Goal: Task Accomplishment & Management: Use online tool/utility

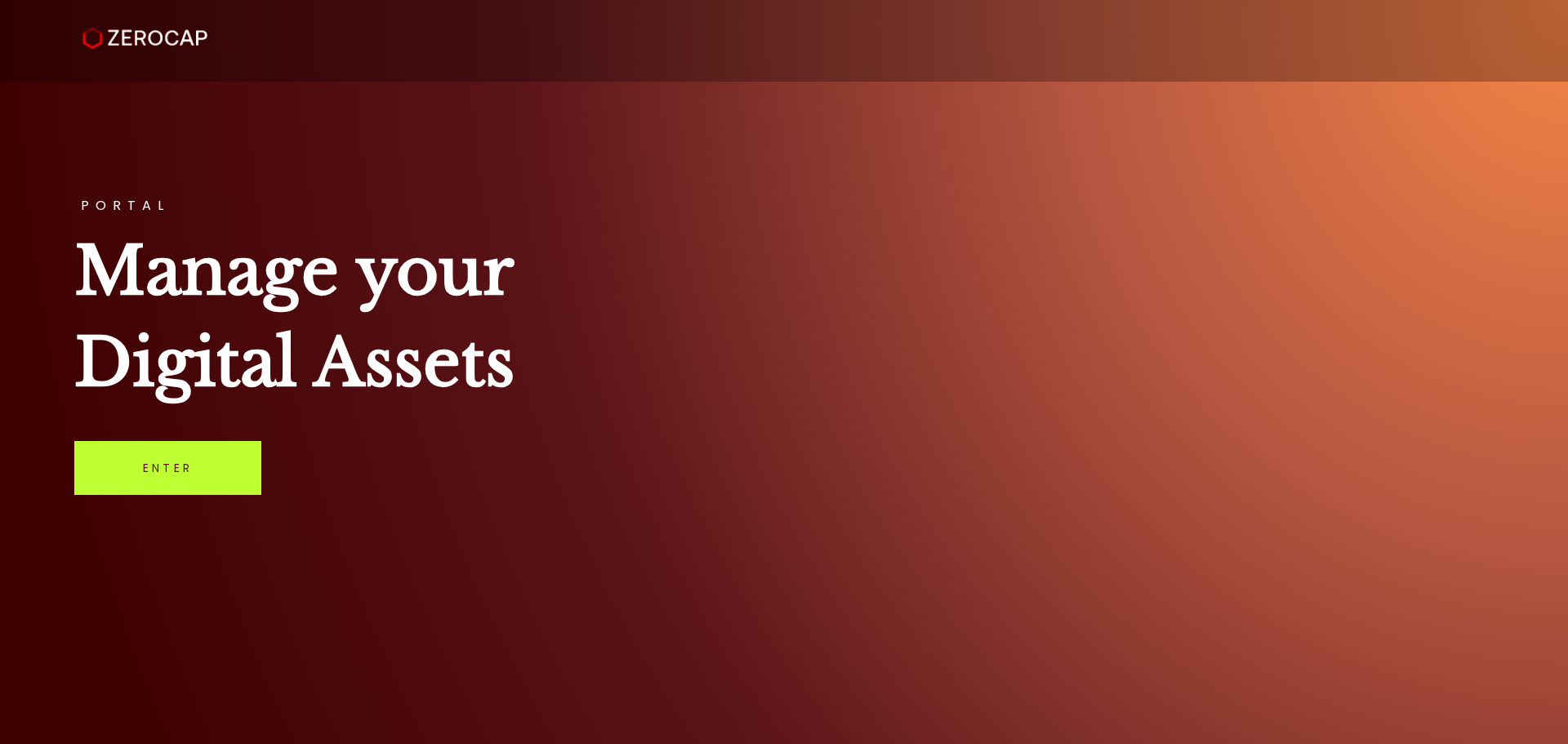
click at [224, 482] on link "Enter" at bounding box center [168, 468] width 187 height 54
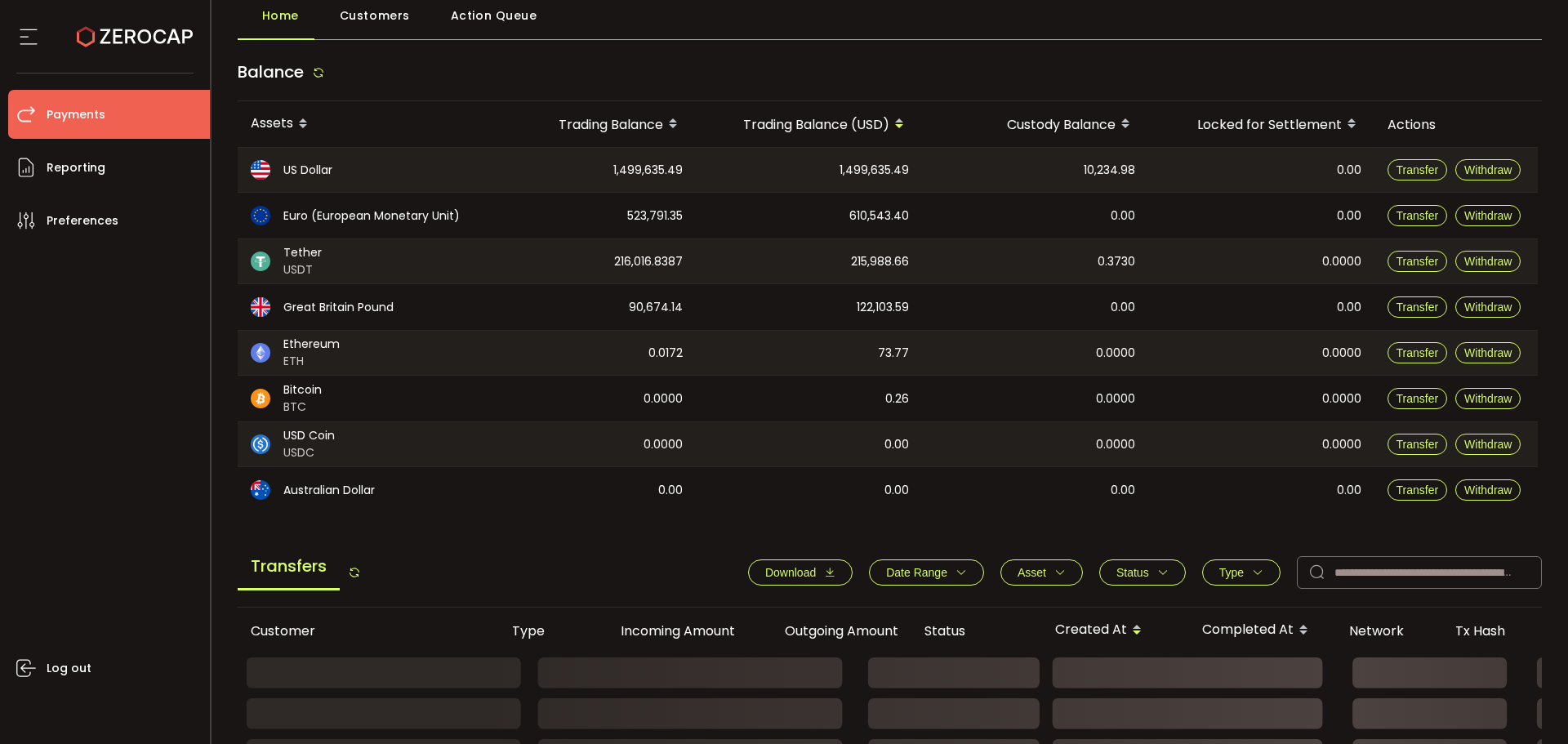
scroll to position [164, 0]
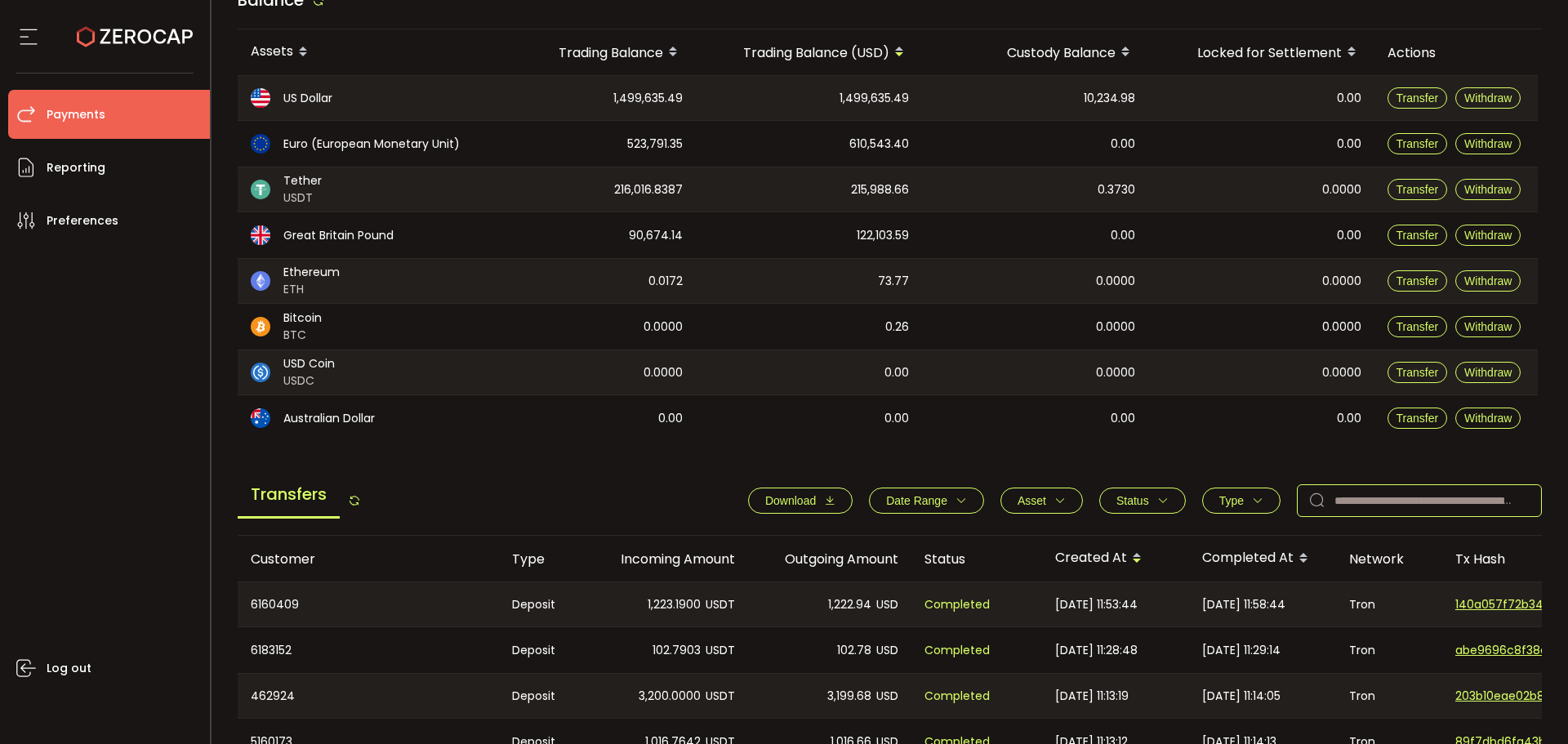
click at [1443, 504] on input "text" at bounding box center [1418, 501] width 245 height 33
paste input "********"
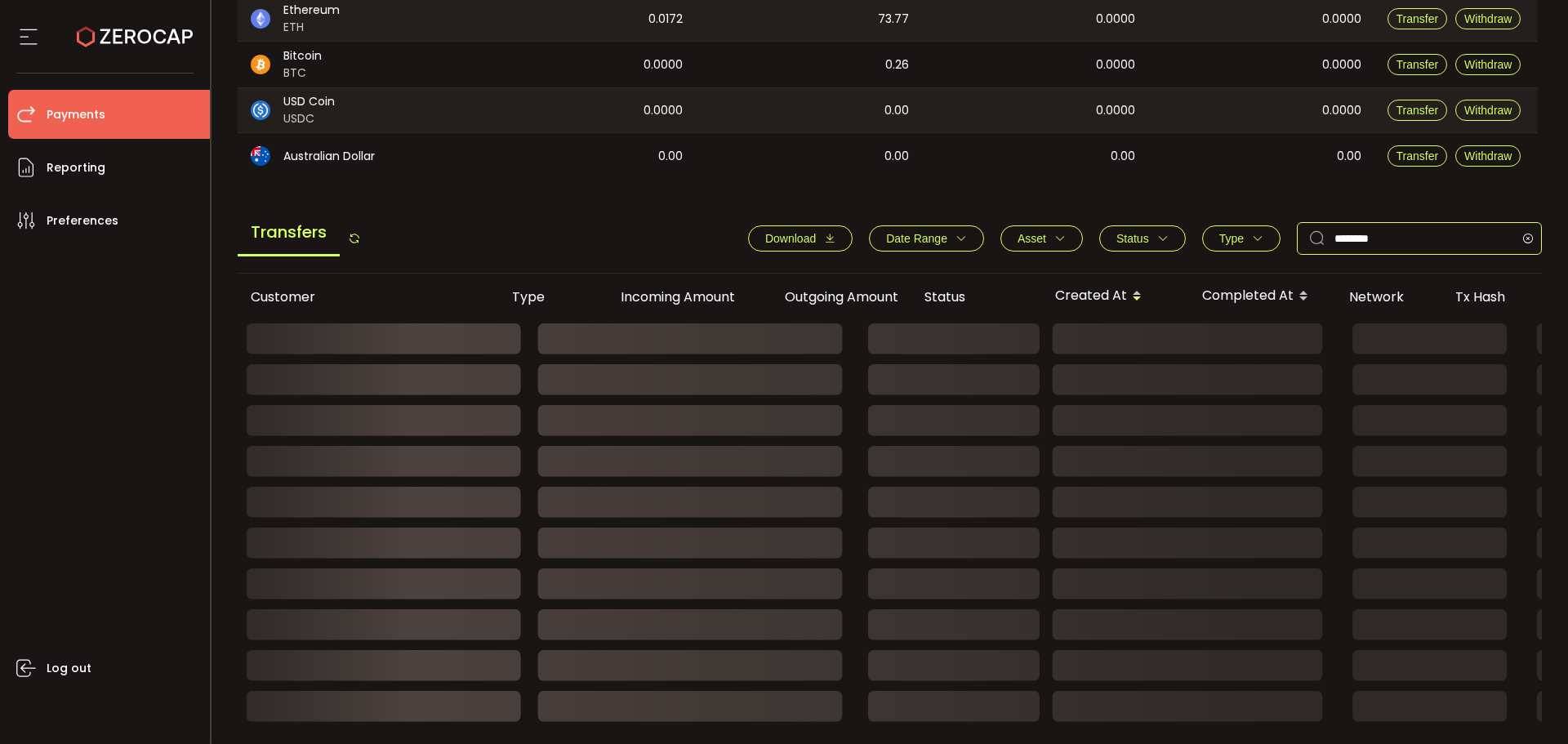
scroll to position [251, 0]
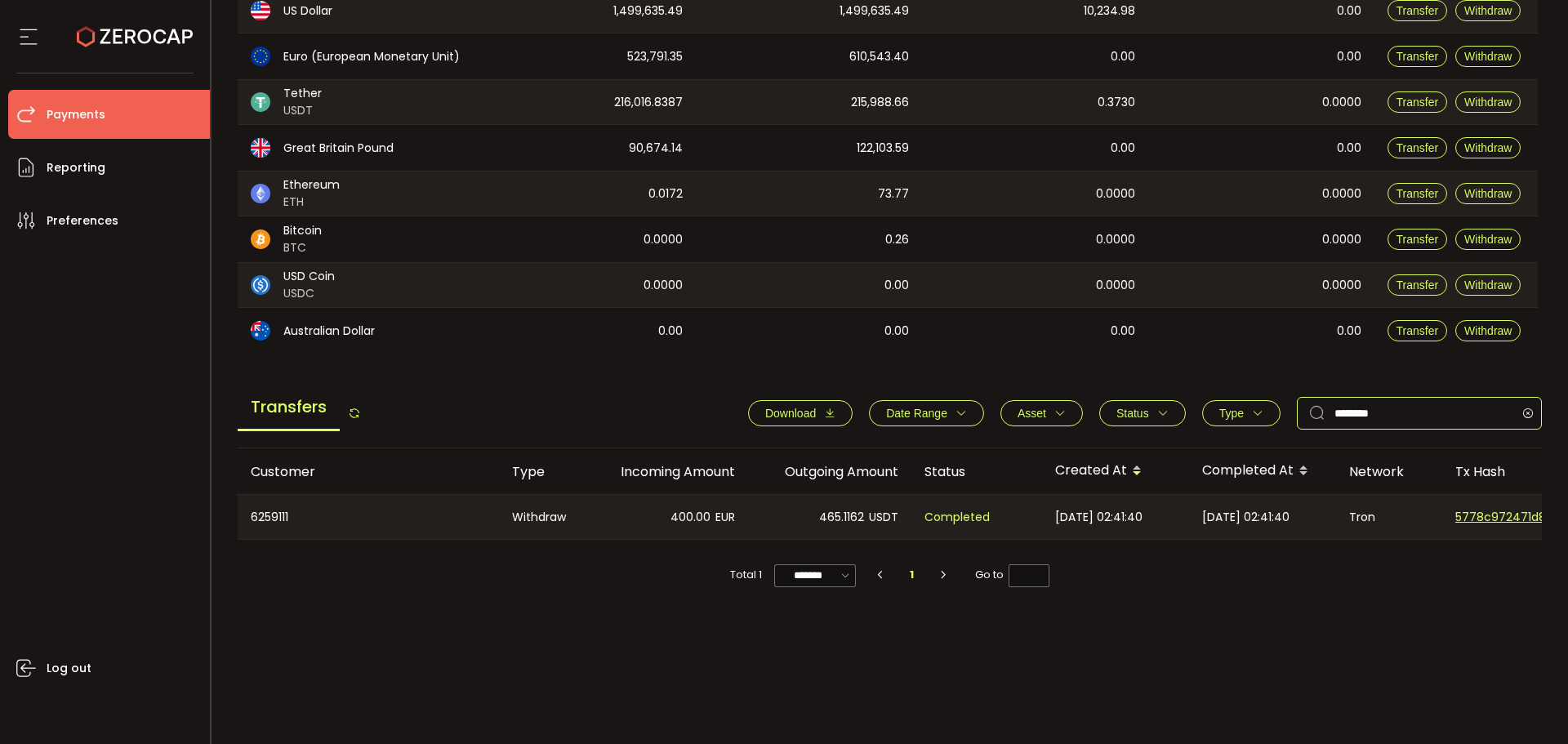
type input "********"
drag, startPoint x: 835, startPoint y: 537, endPoint x: 854, endPoint y: 535, distance: 19.1
click at [854, 535] on div "465.1162 USDT" at bounding box center [829, 516] width 163 height 44
drag, startPoint x: 860, startPoint y: 539, endPoint x: 884, endPoint y: 535, distance: 24.3
click at [884, 535] on td "465.1162 USDT" at bounding box center [829, 516] width 163 height 46
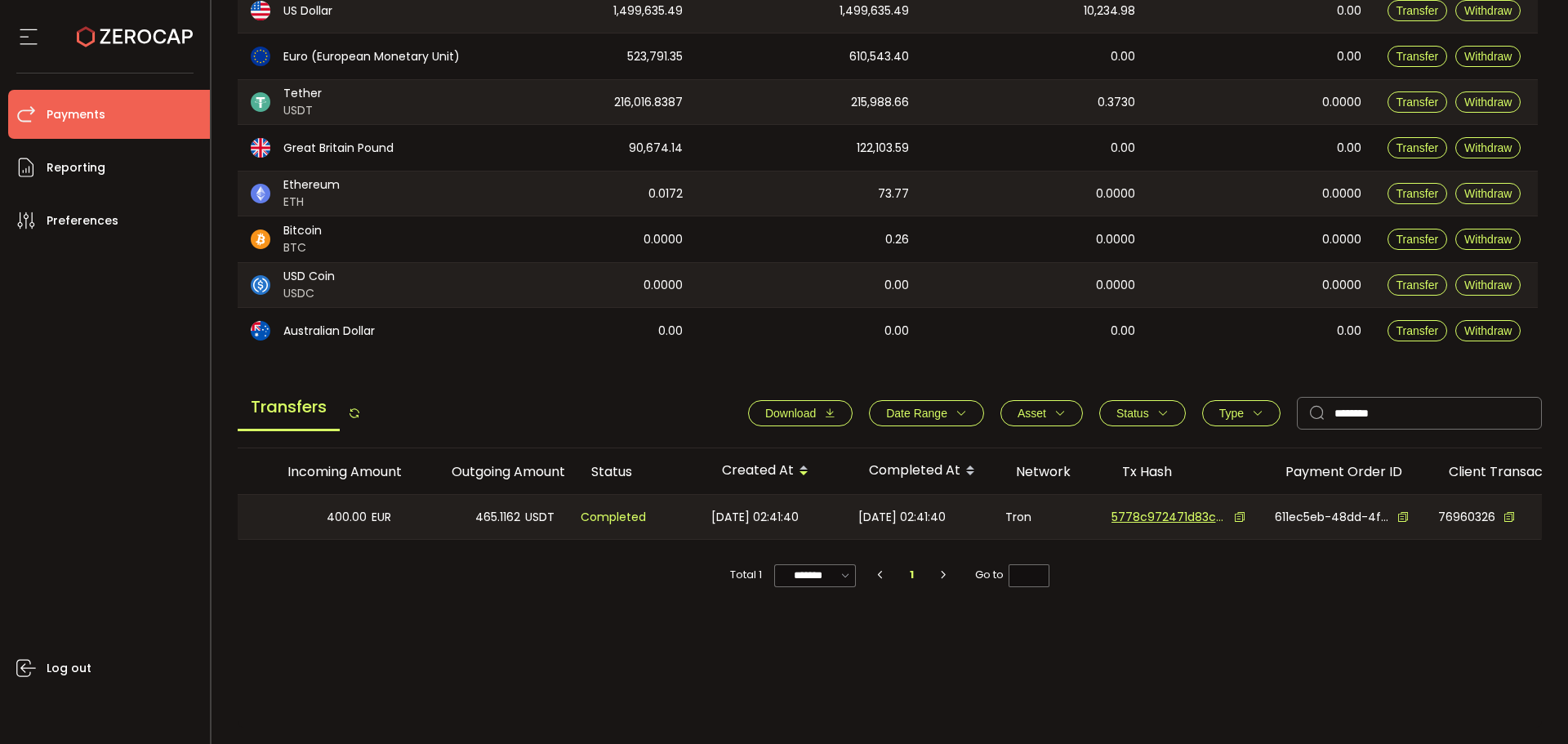
scroll to position [0, 0]
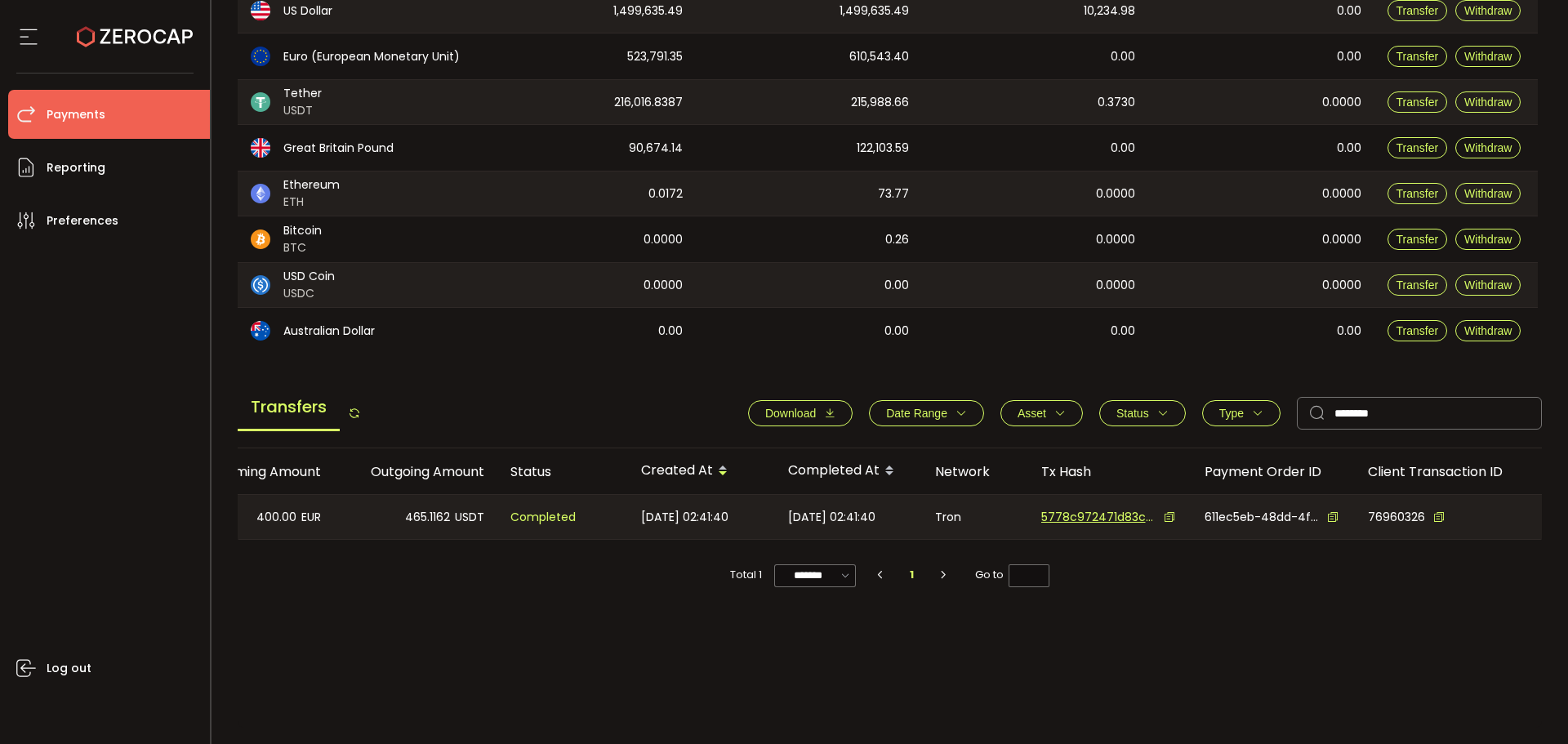
click at [1165, 510] on div "5778c972471d83ca98d272fe140792e6653ce10636deab9e747b71880d38ecfb" at bounding box center [1110, 517] width 138 height 17
click at [1163, 516] on icon at bounding box center [1168, 516] width 11 height 11
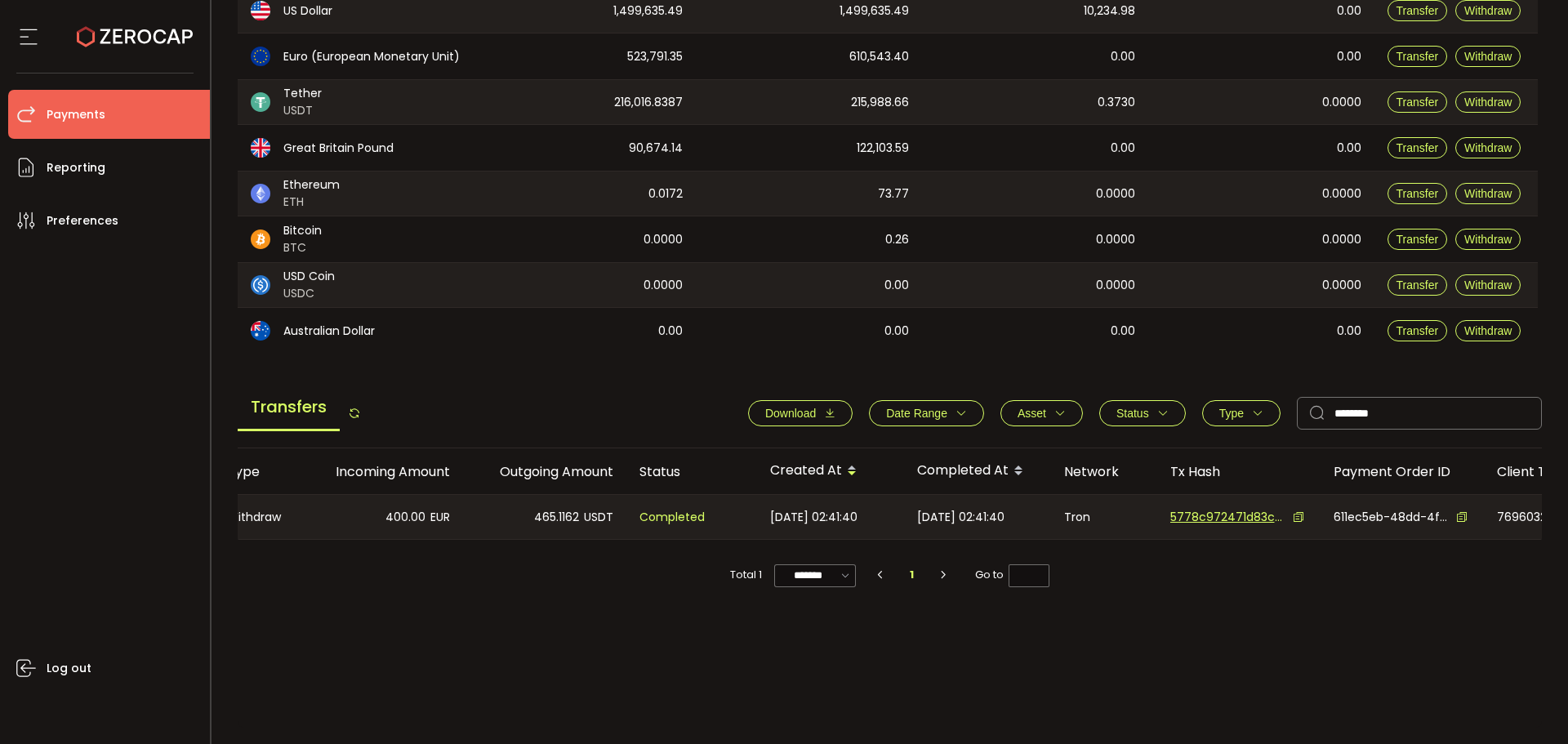
scroll to position [0, 278]
click at [1230, 512] on span "5778c972471d83ca98d272fe140792e6653ce10636deab9e747b71880d38ecfb" at bounding box center [1234, 517] width 114 height 17
